Goal: Find specific page/section: Find specific page/section

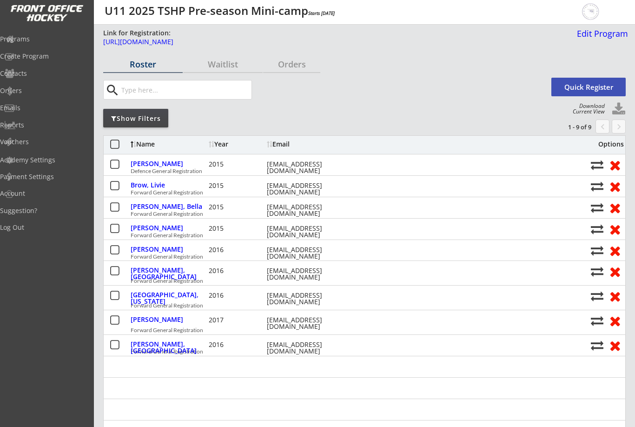
click at [34, 45] on div "Programs" at bounding box center [44, 40] width 88 height 16
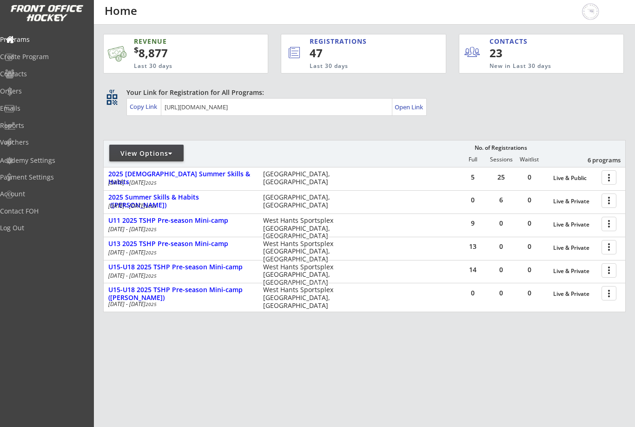
click at [610, 272] on div at bounding box center [611, 270] width 16 height 16
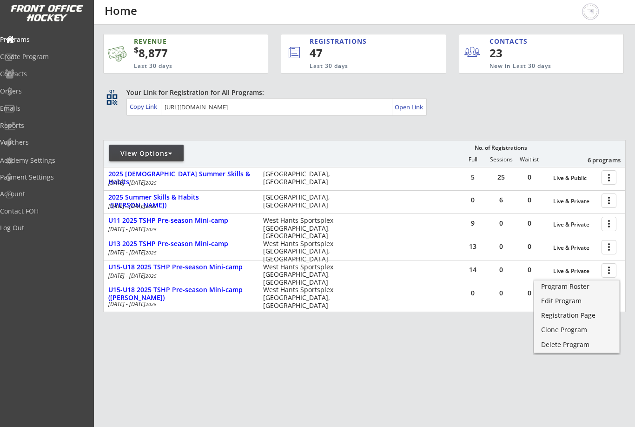
click at [566, 289] on div "Program Roster" at bounding box center [576, 286] width 71 height 7
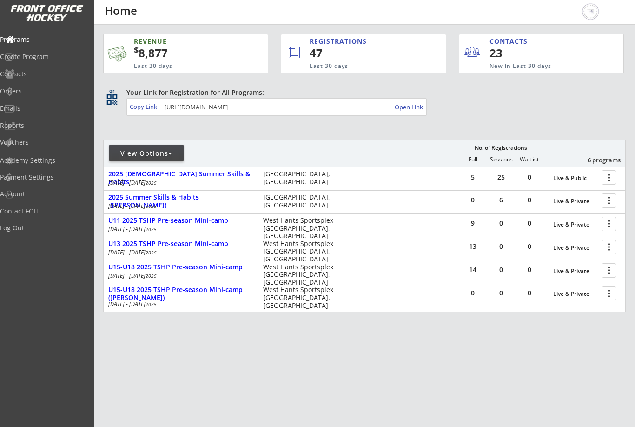
click at [609, 225] on div at bounding box center [611, 223] width 16 height 16
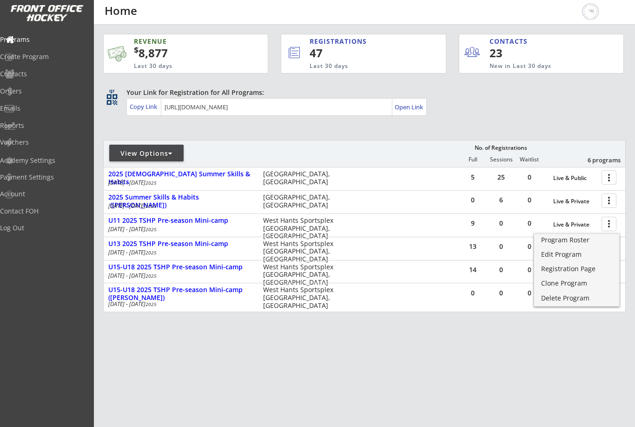
click at [575, 241] on div "Program Roster" at bounding box center [576, 240] width 71 height 7
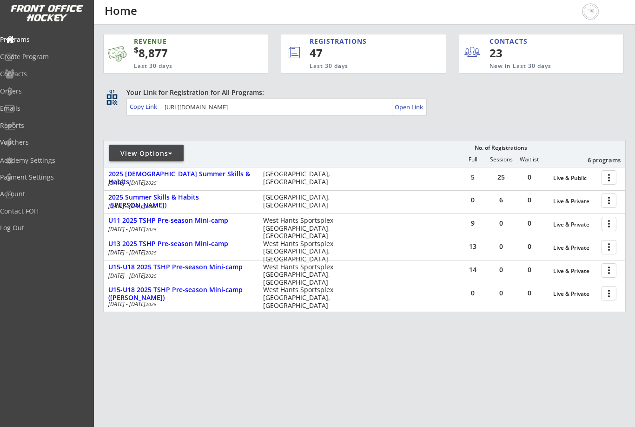
click at [610, 249] on div at bounding box center [611, 247] width 16 height 16
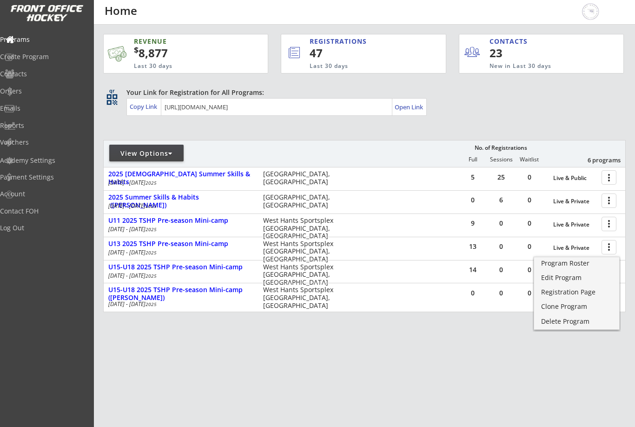
click at [583, 262] on div "Program Roster" at bounding box center [576, 263] width 71 height 7
